Goal: Task Accomplishment & Management: Complete application form

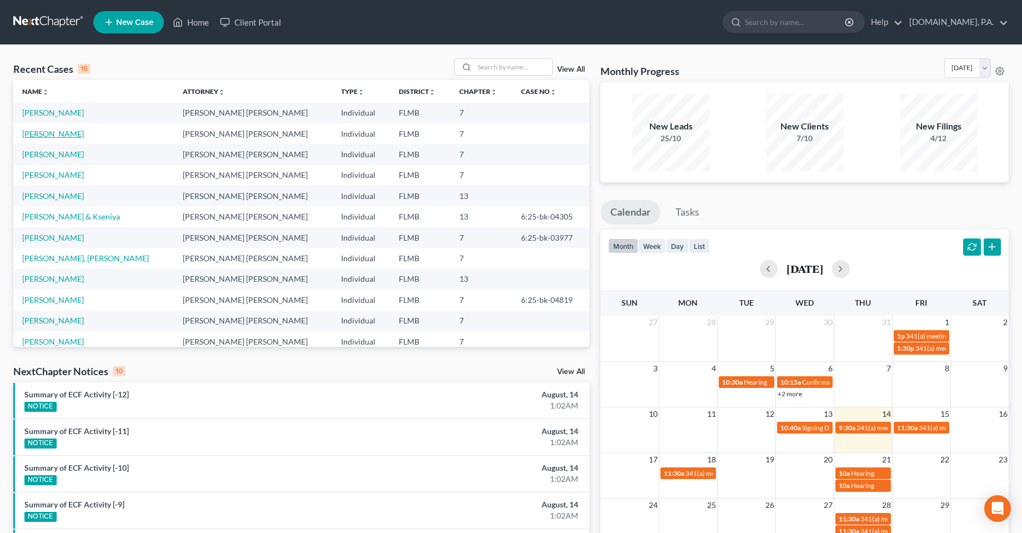
click at [45, 137] on link "[PERSON_NAME]" at bounding box center [53, 133] width 62 height 9
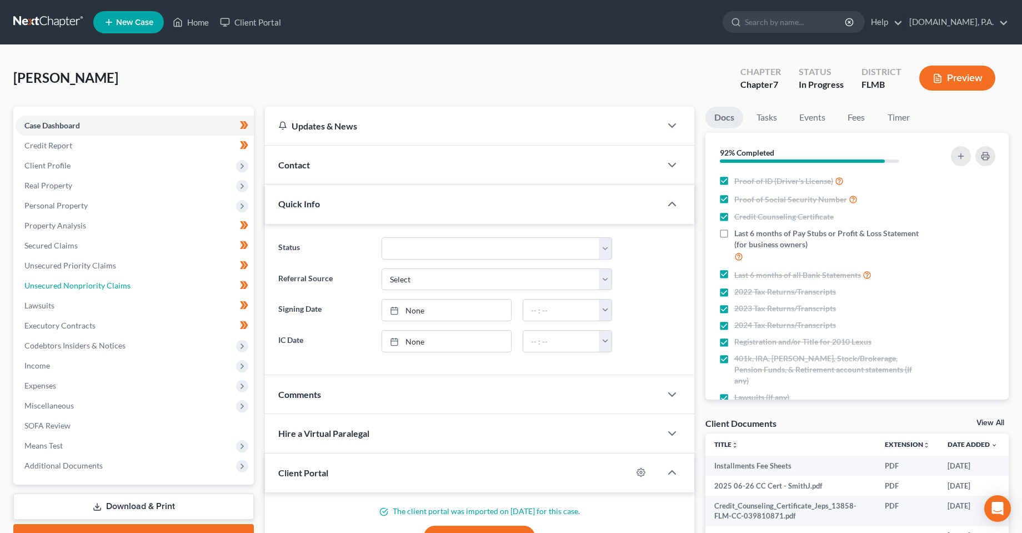
click at [60, 286] on span "Unsecured Nonpriority Claims" at bounding box center [77, 285] width 106 height 9
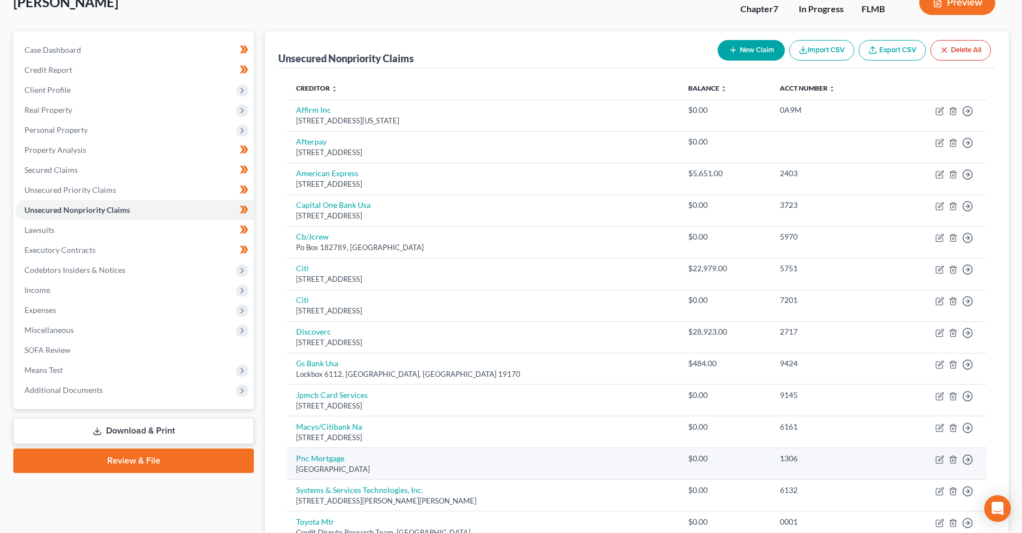
scroll to position [56, 0]
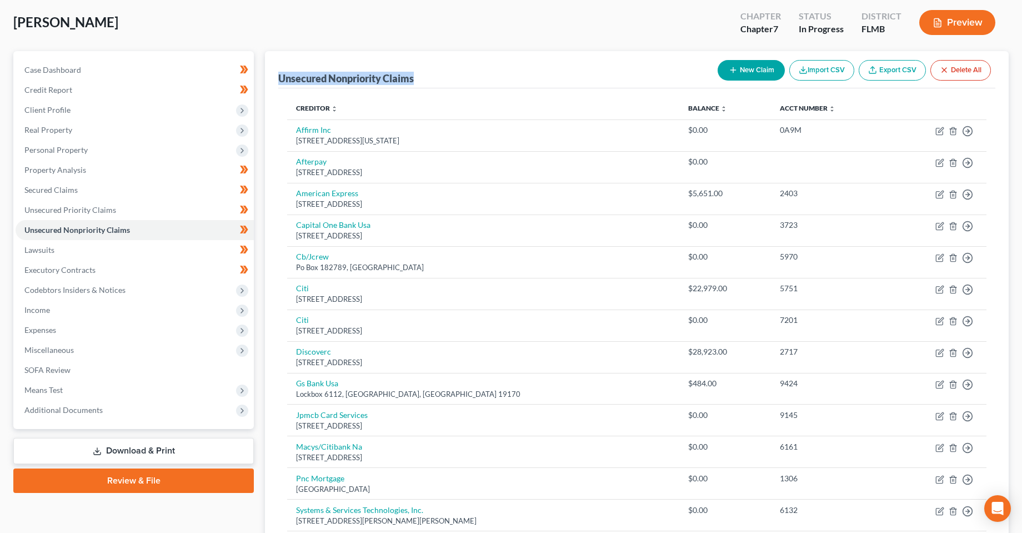
drag, startPoint x: 281, startPoint y: 78, endPoint x: 420, endPoint y: 82, distance: 139.5
click at [420, 82] on div "Unsecured Nonpriority Claims New Claim Import CSV Export CSV Delete All" at bounding box center [636, 69] width 717 height 37
click at [416, 77] on div "Unsecured Nonpriority Claims New Claim Import CSV Export CSV Delete All" at bounding box center [636, 69] width 717 height 37
click at [417, 80] on div "Unsecured Nonpriority Claims New Claim Import CSV Export CSV Delete All" at bounding box center [636, 69] width 717 height 37
drag, startPoint x: 420, startPoint y: 80, endPoint x: 265, endPoint y: 78, distance: 155.0
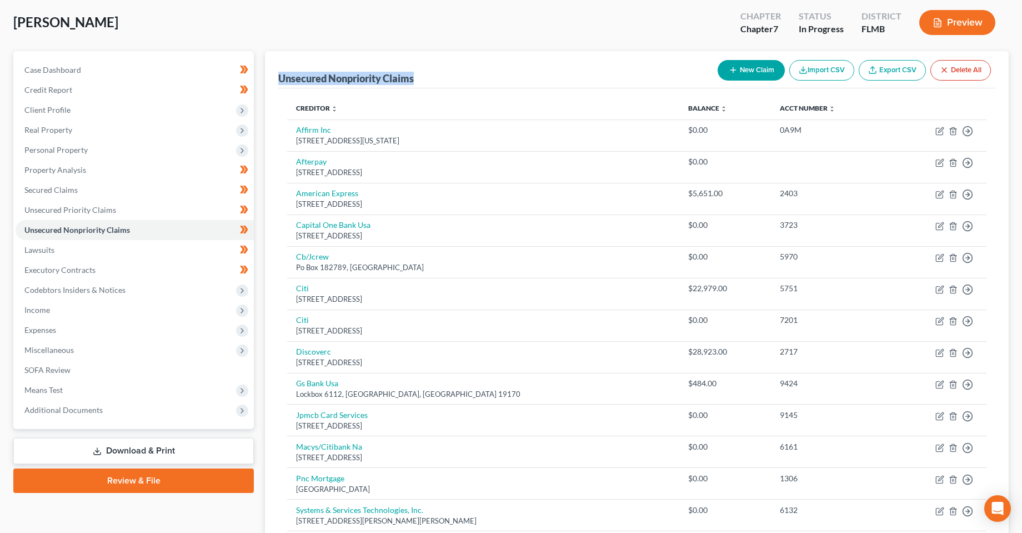
click at [265, 78] on div "Unsecured Nonpriority Claims New Claim Import CSV Export CSV Delete All Credito…" at bounding box center [637, 328] width 744 height 554
click at [318, 82] on div "Unsecured Nonpriority Claims" at bounding box center [346, 78] width 136 height 13
drag, startPoint x: 280, startPoint y: 79, endPoint x: 414, endPoint y: 81, distance: 134.4
click at [414, 81] on div "Unsecured Nonpriority Claims" at bounding box center [346, 78] width 136 height 13
click at [427, 81] on div "Unsecured Nonpriority Claims New Claim Import CSV Export CSV Delete All" at bounding box center [636, 69] width 717 height 37
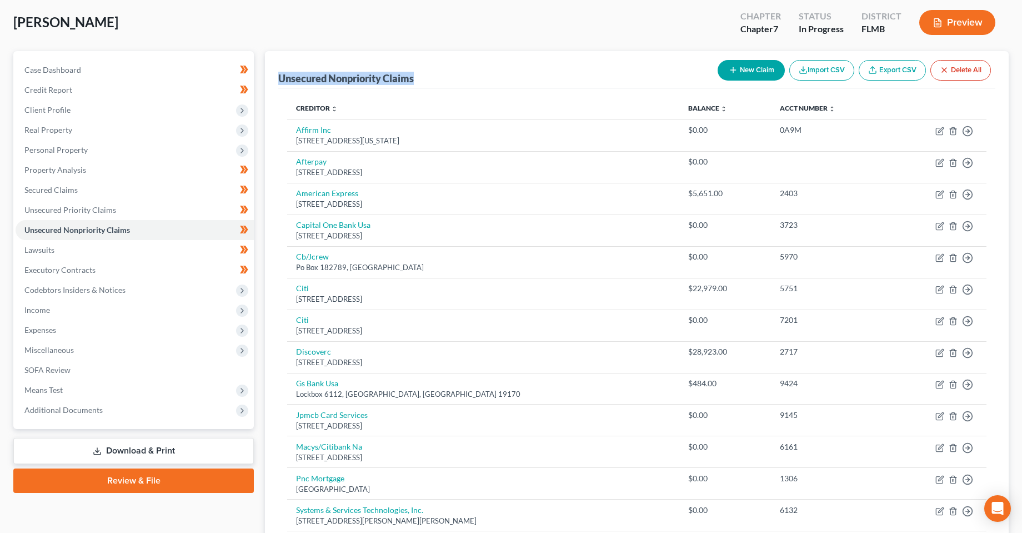
drag, startPoint x: 422, startPoint y: 80, endPoint x: 267, endPoint y: 79, distance: 155.0
click at [267, 79] on div "Unsecured Nonpriority Claims New Claim Import CSV Export CSV Delete All Credito…" at bounding box center [637, 328] width 744 height 554
click at [350, 67] on div "Unsecured Nonpriority Claims New Claim Import CSV Export CSV Delete All" at bounding box center [636, 69] width 717 height 37
click at [424, 79] on div "Unsecured Nonpriority Claims New Claim Import CSV Export CSV Delete All" at bounding box center [636, 69] width 717 height 37
drag, startPoint x: 424, startPoint y: 79, endPoint x: 274, endPoint y: 84, distance: 150.1
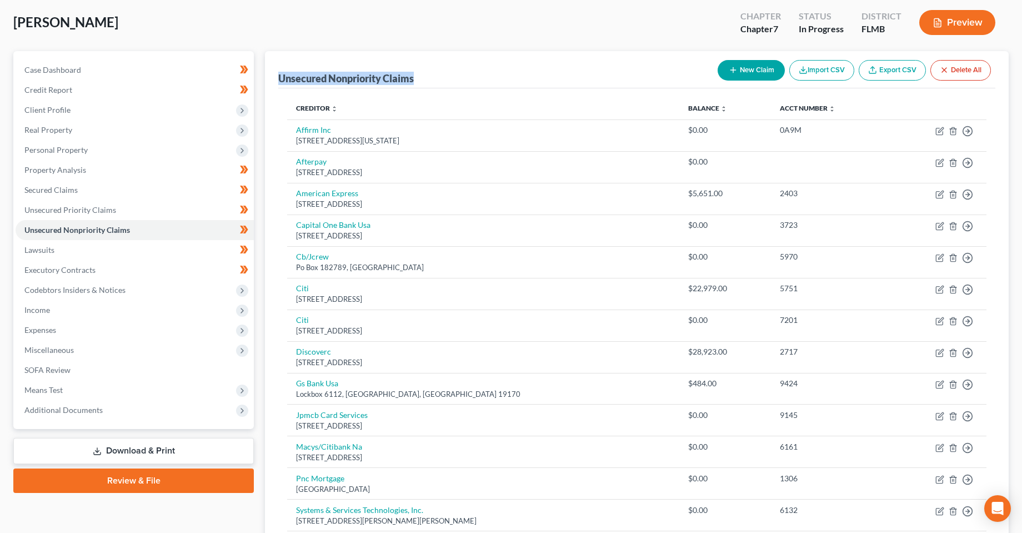
click at [274, 84] on div "Unsecured Nonpriority Claims New Claim Import CSV Export CSV Delete All Credito…" at bounding box center [637, 328] width 744 height 554
click at [356, 67] on div "Unsecured Nonpriority Claims New Claim Import CSV Export CSV Delete All" at bounding box center [636, 69] width 717 height 37
click at [369, 81] on div "Unsecured Nonpriority Claims" at bounding box center [346, 78] width 136 height 13
drag, startPoint x: 423, startPoint y: 82, endPoint x: 267, endPoint y: 87, distance: 155.6
click at [267, 87] on div "Unsecured Nonpriority Claims New Claim Import CSV Export CSV Delete All Credito…" at bounding box center [637, 328] width 744 height 554
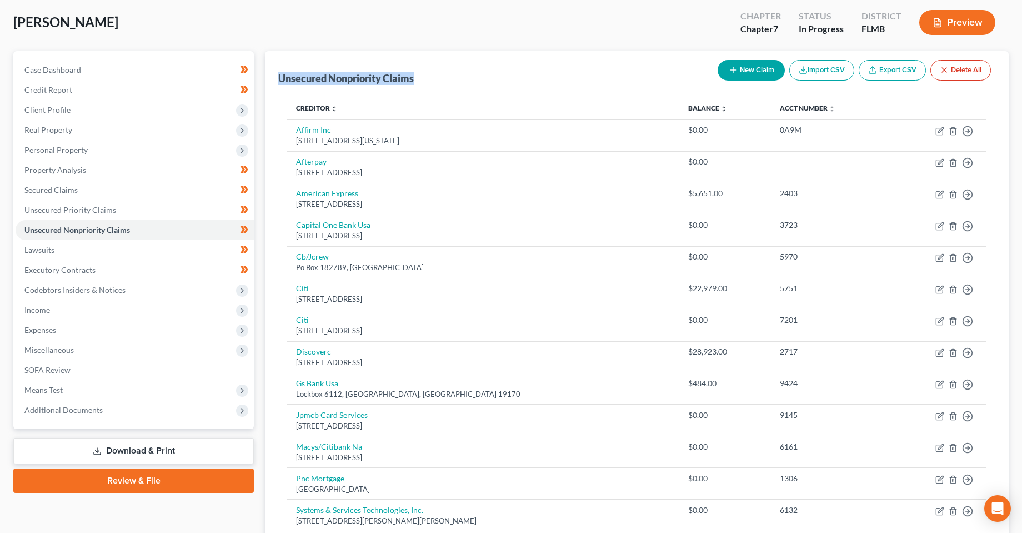
click at [358, 82] on div "Unsecured Nonpriority Claims" at bounding box center [346, 78] width 136 height 13
click at [461, 80] on div "Unsecured Nonpriority Claims New Claim Import CSV Export CSV Delete All" at bounding box center [636, 69] width 717 height 37
